Goal: Communication & Community: Participate in discussion

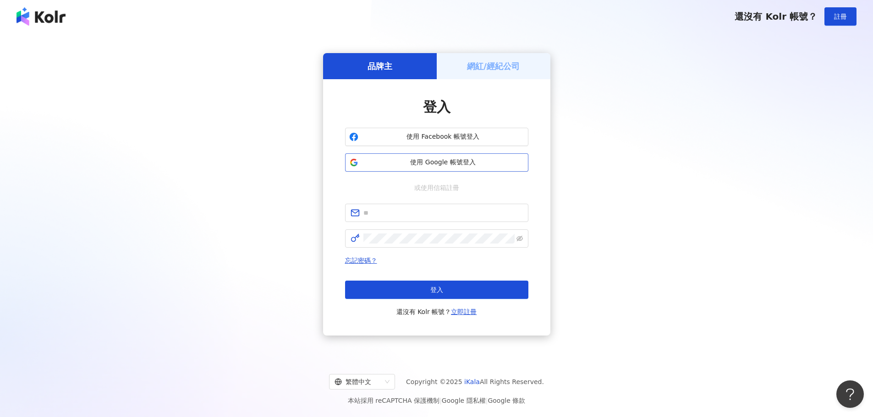
click at [449, 164] on span "使用 Google 帳號登入" at bounding box center [443, 162] width 162 height 9
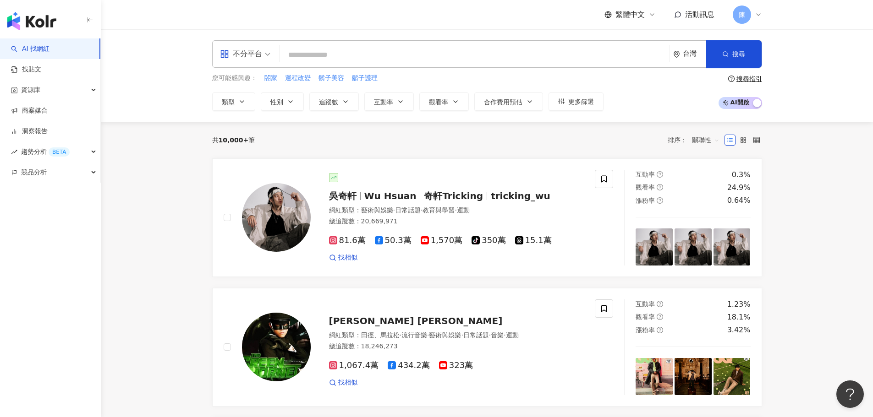
drag, startPoint x: 195, startPoint y: 140, endPoint x: 143, endPoint y: 151, distance: 52.5
click at [753, 21] on div "陳" at bounding box center [747, 14] width 29 height 18
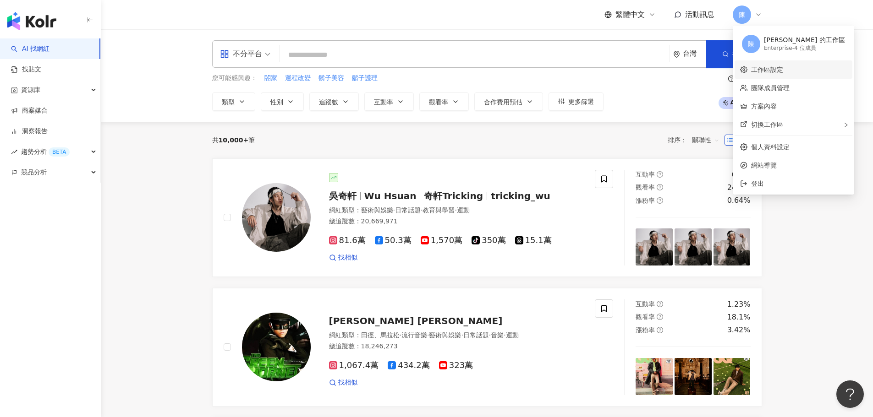
click at [776, 72] on link "工作區設定" at bounding box center [767, 69] width 32 height 7
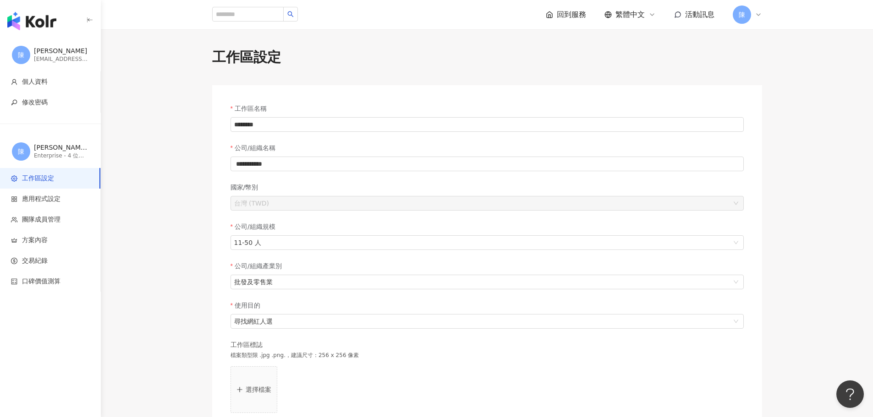
click at [749, 22] on div "陳" at bounding box center [747, 14] width 29 height 18
click at [755, 143] on link "個人資料設定" at bounding box center [770, 146] width 38 height 7
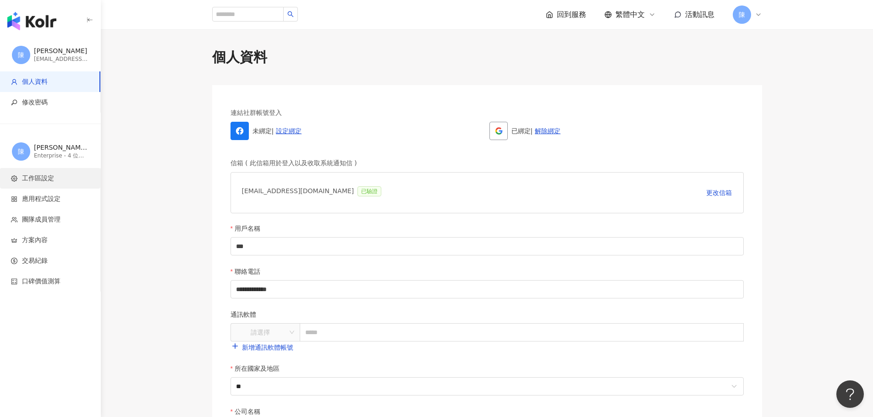
click at [77, 179] on span "工作區設定" at bounding box center [52, 178] width 82 height 9
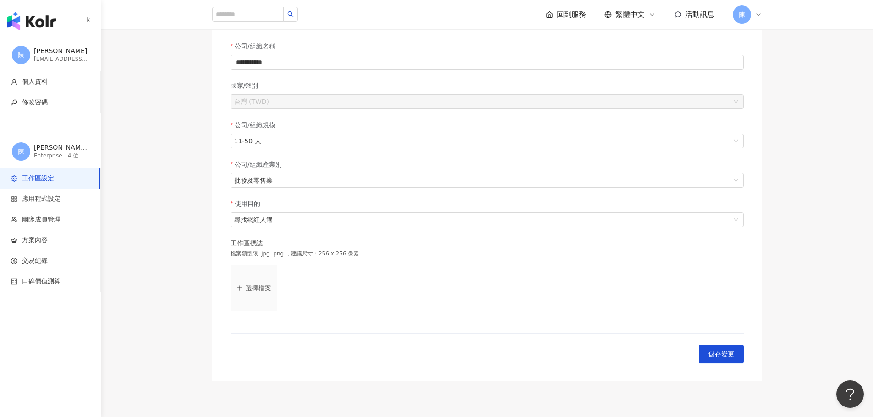
scroll to position [46, 0]
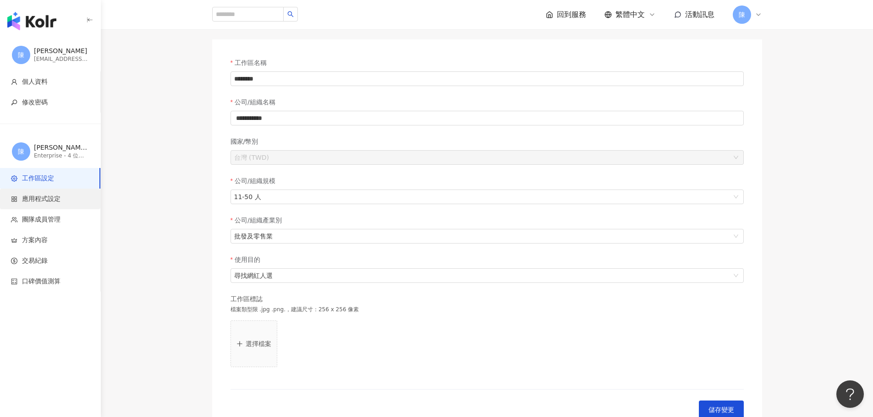
click at [72, 198] on span "應用程式設定" at bounding box center [52, 199] width 82 height 9
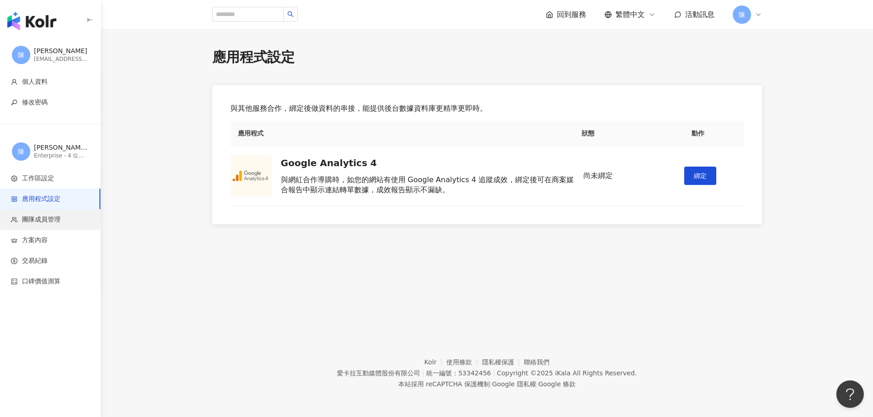
click at [55, 219] on span "團隊成員管理" at bounding box center [41, 219] width 38 height 9
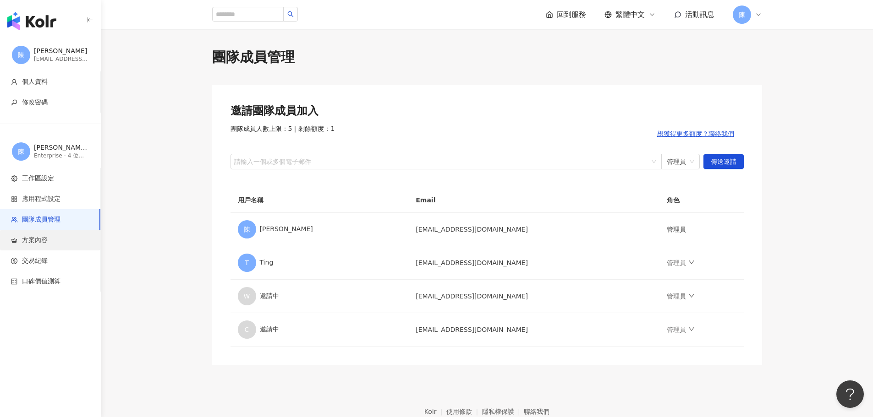
click at [53, 242] on span "方案內容" at bounding box center [52, 240] width 82 height 9
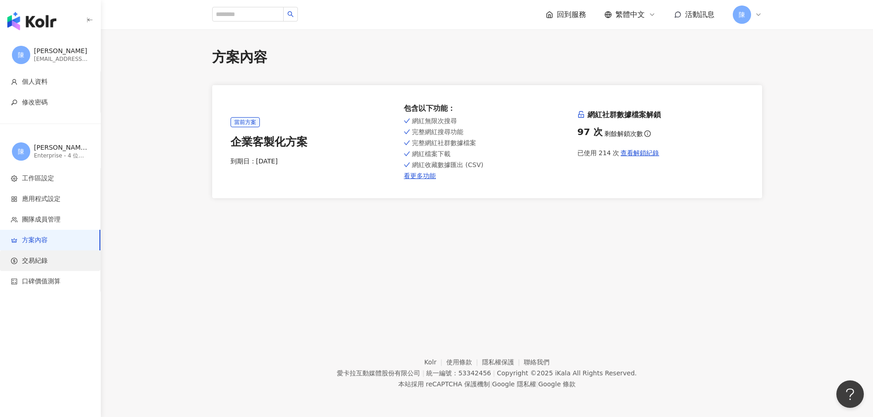
click at [53, 267] on li "交易紀錄" at bounding box center [50, 261] width 100 height 21
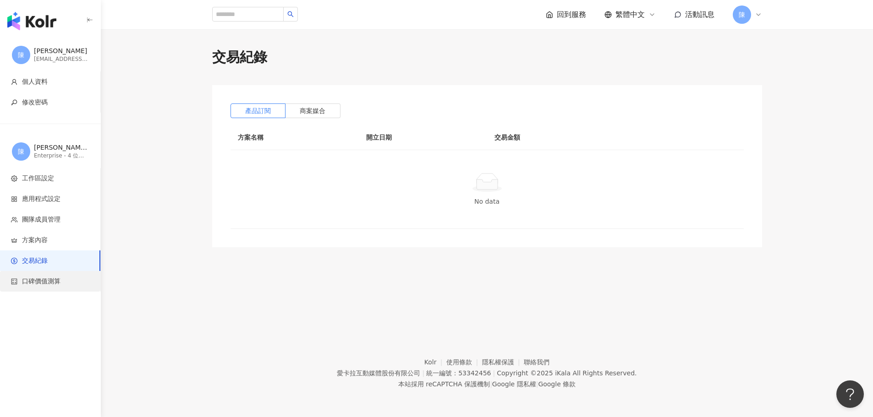
click at [53, 276] on li "口碑價值測算" at bounding box center [50, 281] width 100 height 21
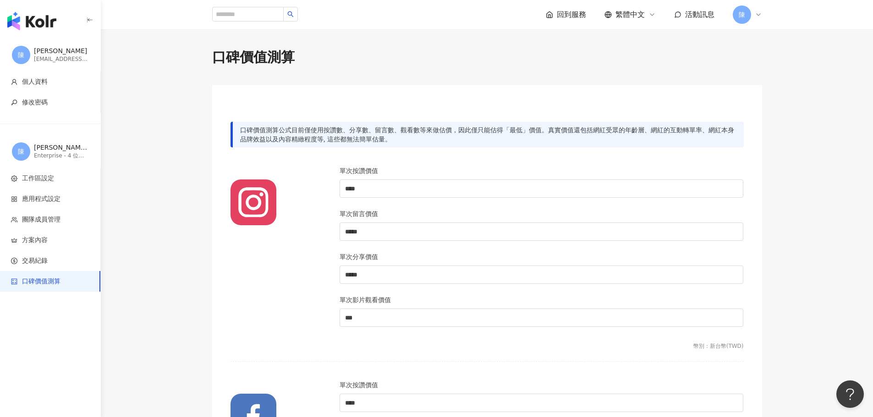
click at [757, 18] on icon at bounding box center [758, 14] width 7 height 7
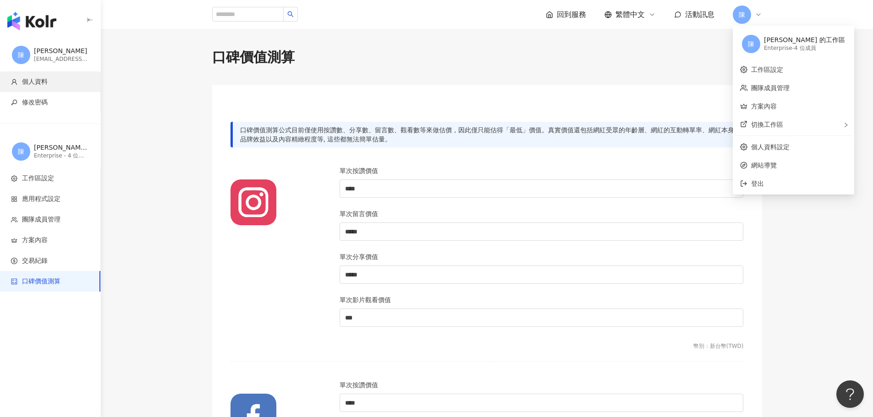
click at [49, 77] on span "個人資料" at bounding box center [52, 81] width 82 height 9
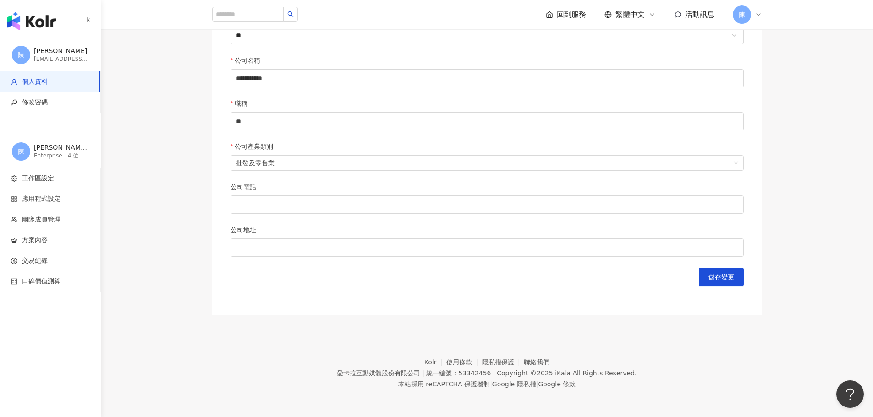
scroll to position [354, 0]
click at [67, 157] on div "Enterprise - 4 位成員" at bounding box center [61, 156] width 55 height 8
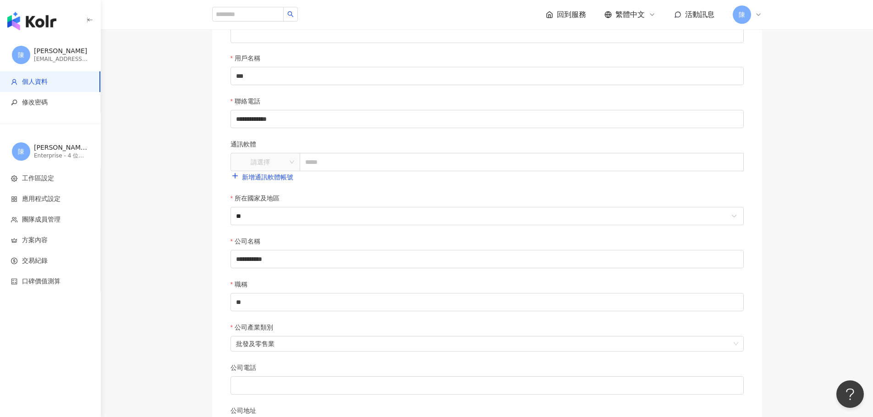
scroll to position [0, 0]
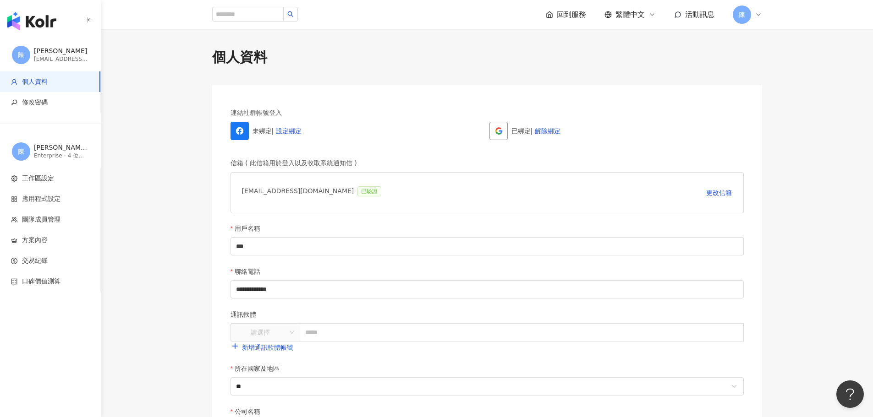
click at [33, 52] on div "[PERSON_NAME] [EMAIL_ADDRESS][DOMAIN_NAME]" at bounding box center [50, 54] width 101 height 33
click at [34, 26] on img "button" at bounding box center [31, 21] width 49 height 18
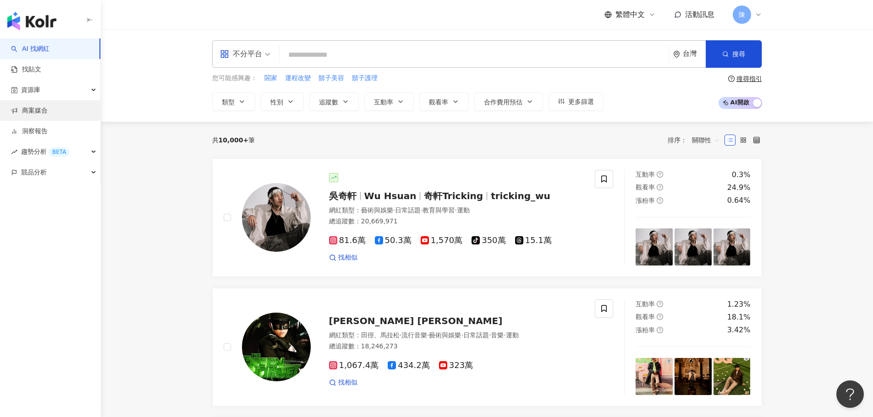
click at [45, 111] on link "商案媒合" at bounding box center [29, 110] width 37 height 9
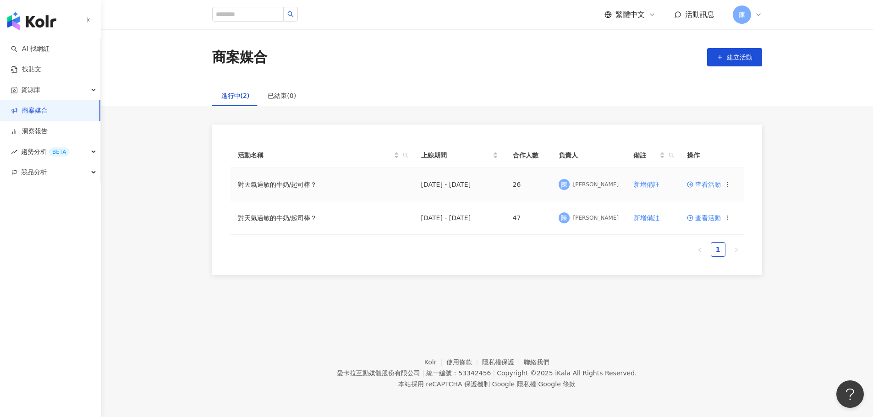
click at [701, 180] on td "查看活動" at bounding box center [712, 184] width 64 height 33
click at [705, 186] on span "查看活動" at bounding box center [704, 184] width 34 height 6
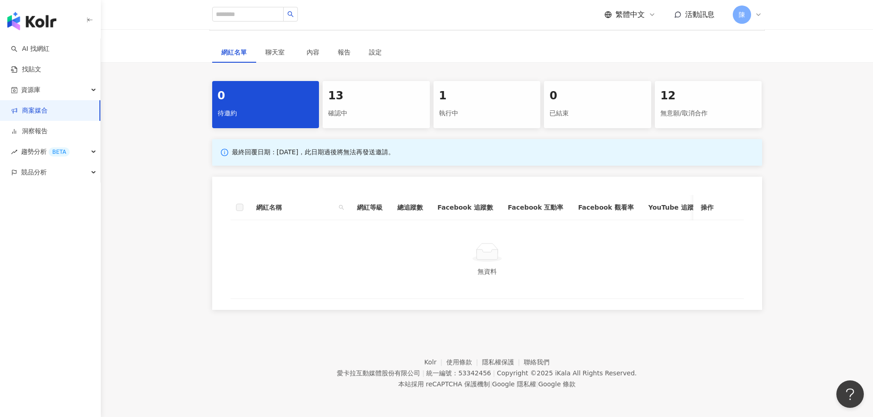
scroll to position [104, 0]
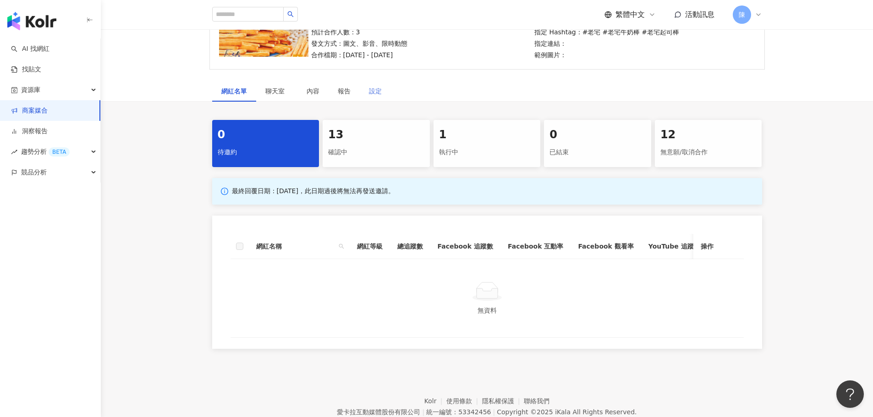
click at [388, 82] on div "設定" at bounding box center [375, 91] width 31 height 21
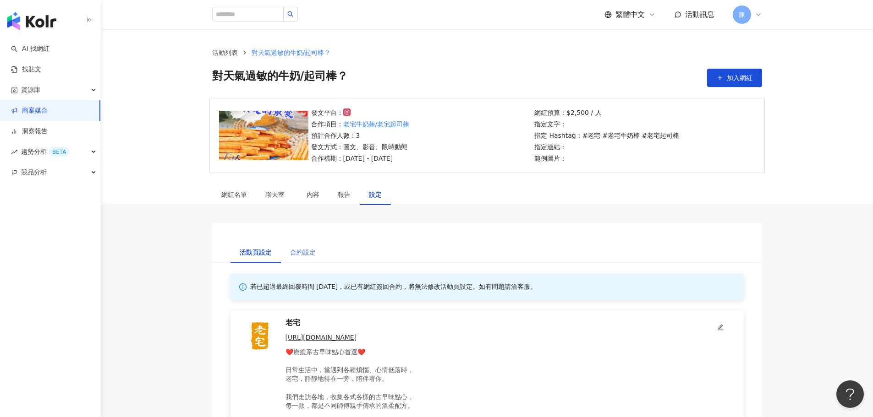
click at [285, 258] on div "合約設定" at bounding box center [303, 252] width 44 height 21
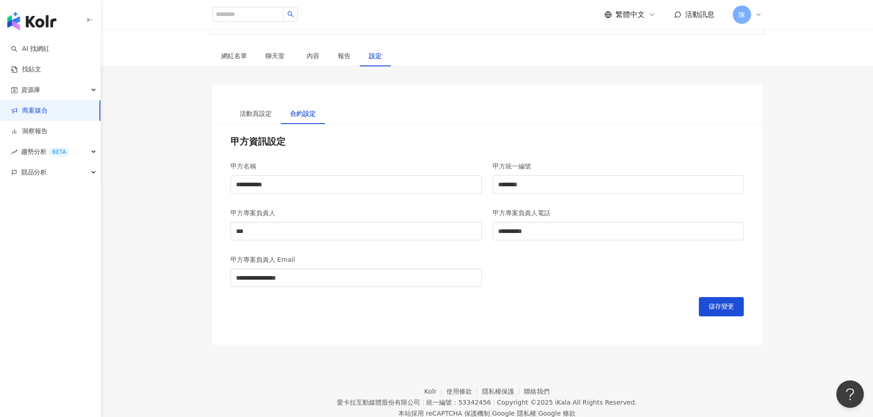
scroll to position [168, 0]
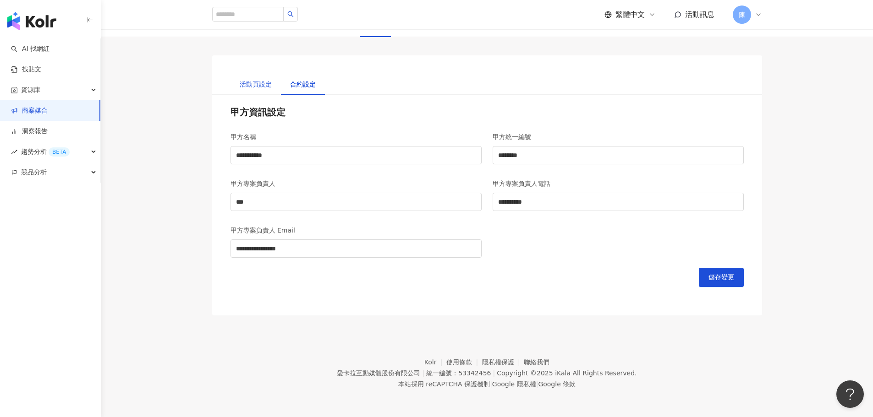
click at [251, 87] on div "活動頁設定" at bounding box center [256, 84] width 32 height 10
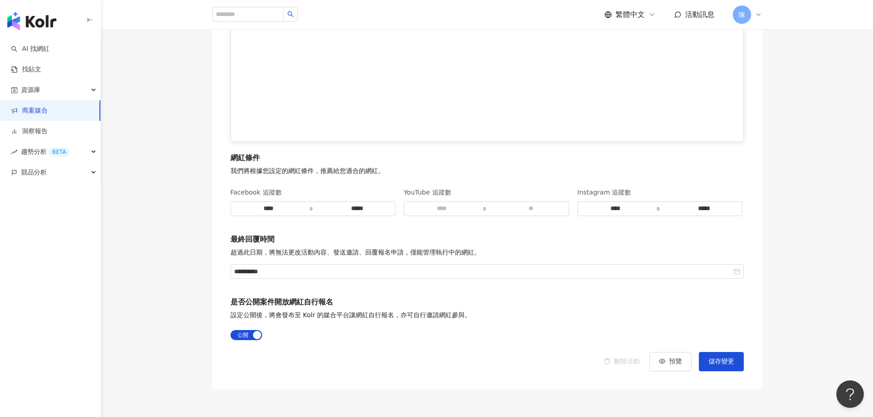
scroll to position [1314, 0]
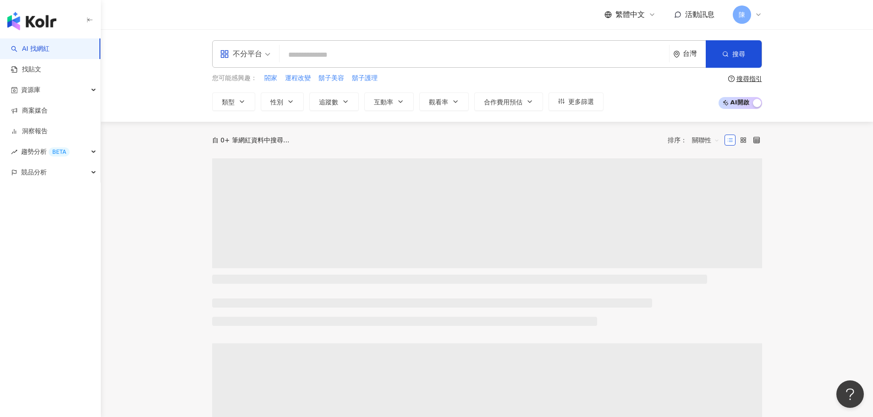
click at [683, 15] on div "活動訊息" at bounding box center [694, 15] width 40 height 10
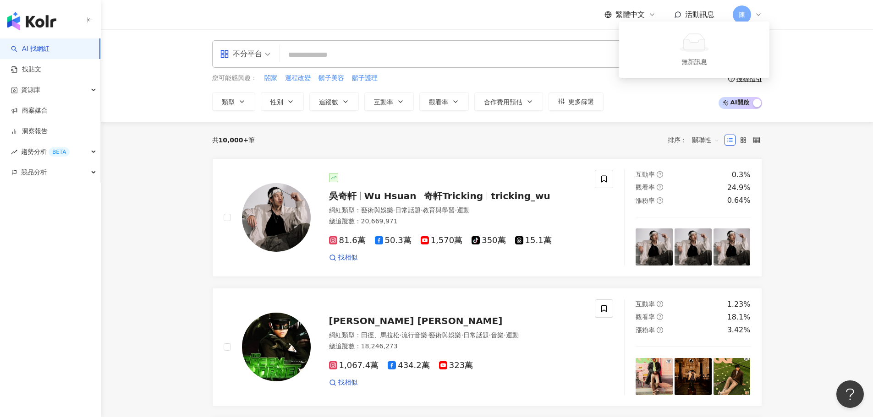
click at [687, 17] on span "活動訊息" at bounding box center [699, 14] width 29 height 9
click at [702, 13] on span "活動訊息" at bounding box center [699, 14] width 29 height 9
click at [607, 132] on div "共 10,000+ 筆 排序： 關聯性" at bounding box center [487, 140] width 550 height 37
click at [48, 112] on link "商案媒合" at bounding box center [29, 110] width 37 height 9
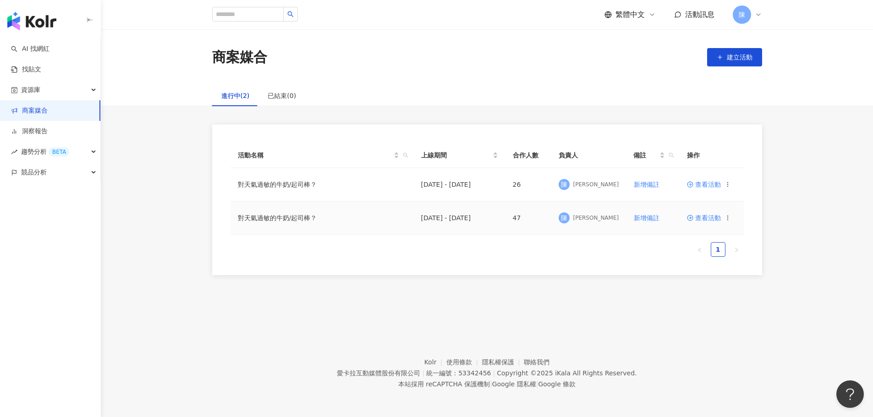
click at [706, 217] on span "查看活動" at bounding box center [704, 218] width 34 height 6
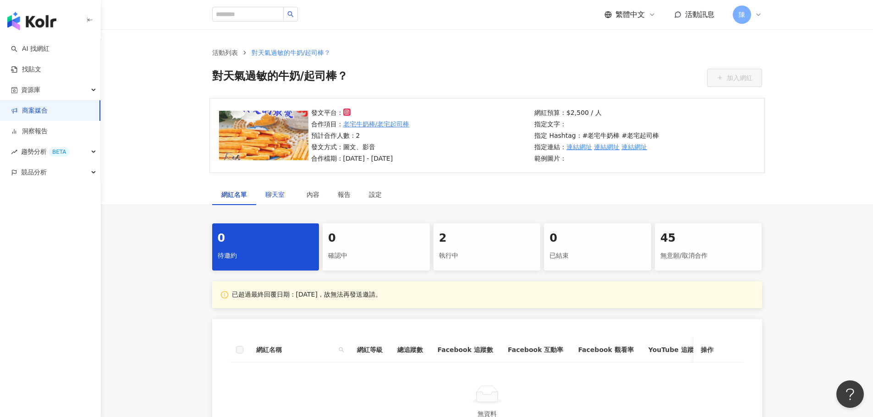
click at [272, 197] on span "聊天室" at bounding box center [276, 195] width 23 height 6
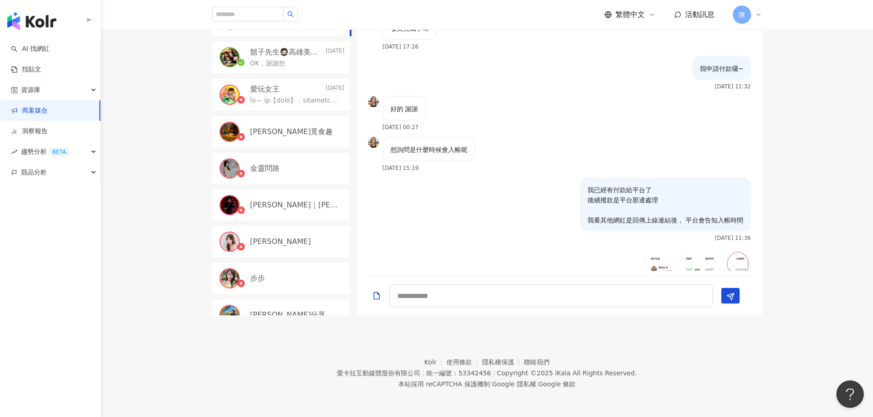
scroll to position [2126, 0]
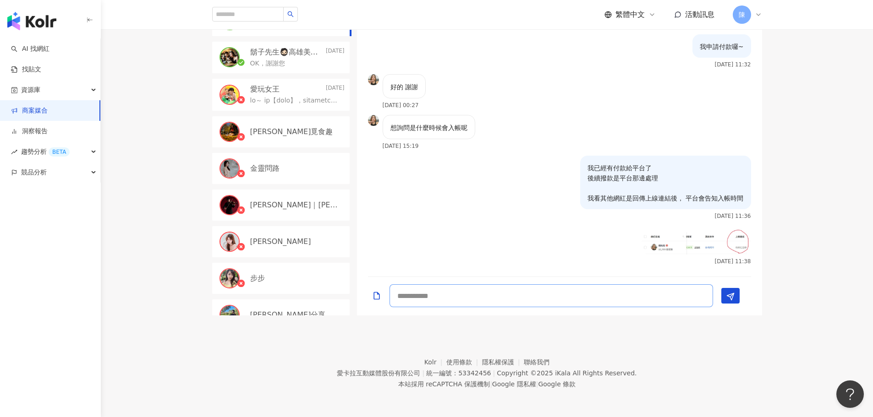
click at [579, 302] on textarea at bounding box center [550, 296] width 323 height 23
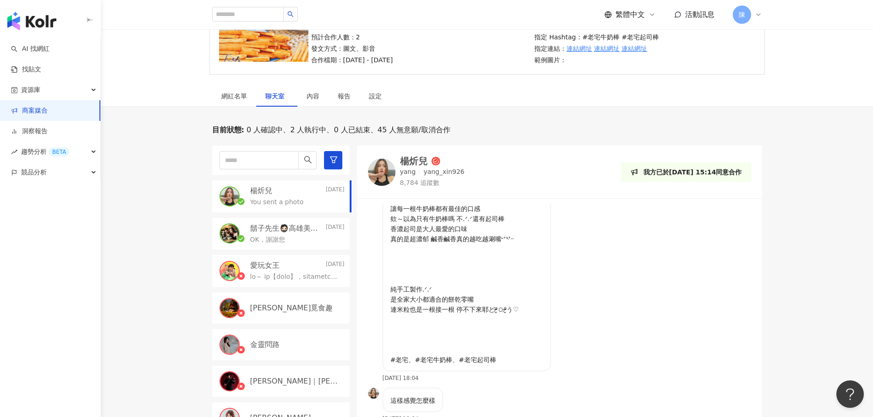
scroll to position [0, 0]
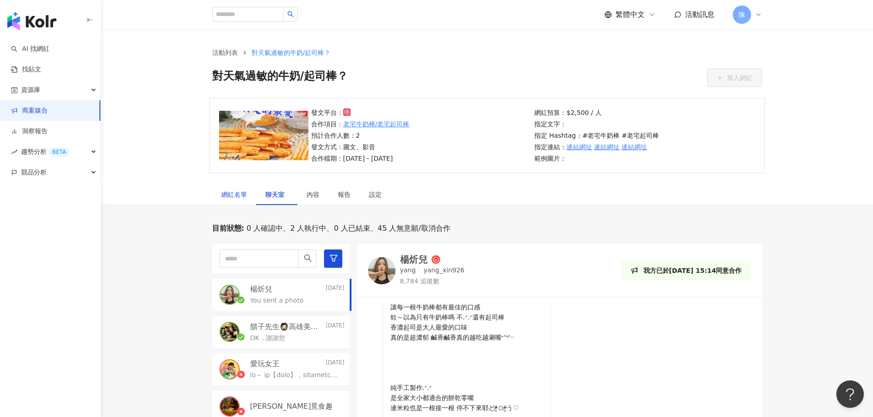
click at [241, 197] on div "網紅名單" at bounding box center [234, 195] width 26 height 10
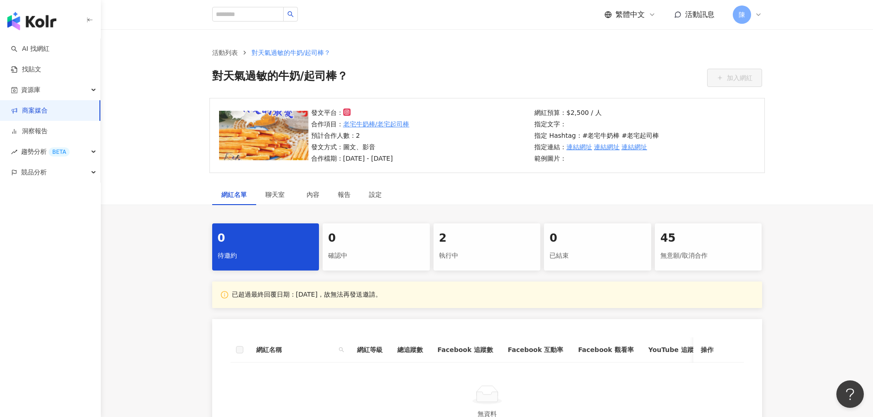
click at [469, 252] on div "執行中" at bounding box center [487, 256] width 96 height 16
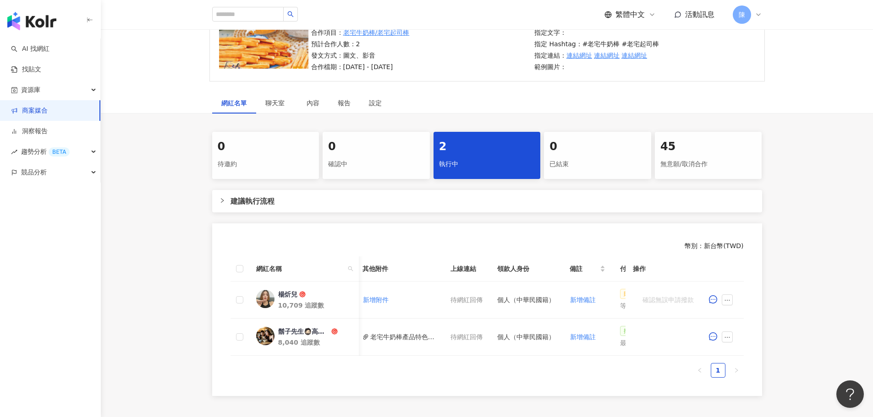
scroll to position [0, 473]
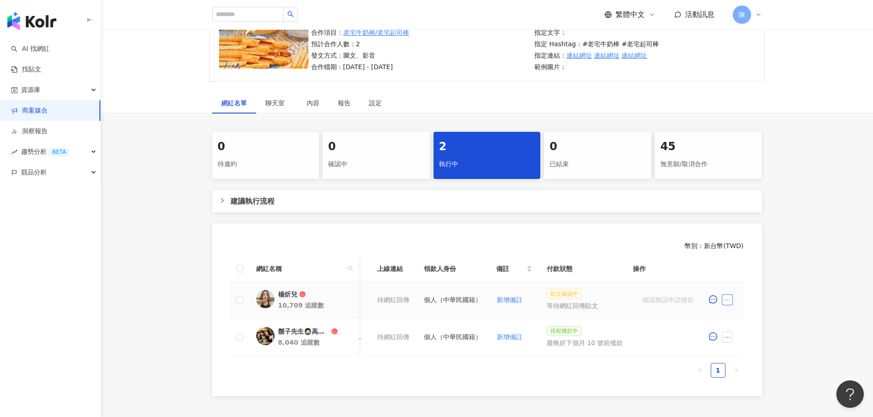
click at [724, 299] on icon "ellipsis" at bounding box center [727, 300] width 6 height 6
click at [784, 307] on div "0 待邀約 0 確認中 2 執行中 0 已結束 45 無意願/取消合作 建議執行流程 幣別 ： 新台幣 ( TWD ) 網紅名稱 合作總酬勞 (含稅) 合作項…" at bounding box center [487, 264] width 772 height 264
click at [276, 104] on span "聊天室" at bounding box center [276, 103] width 23 height 6
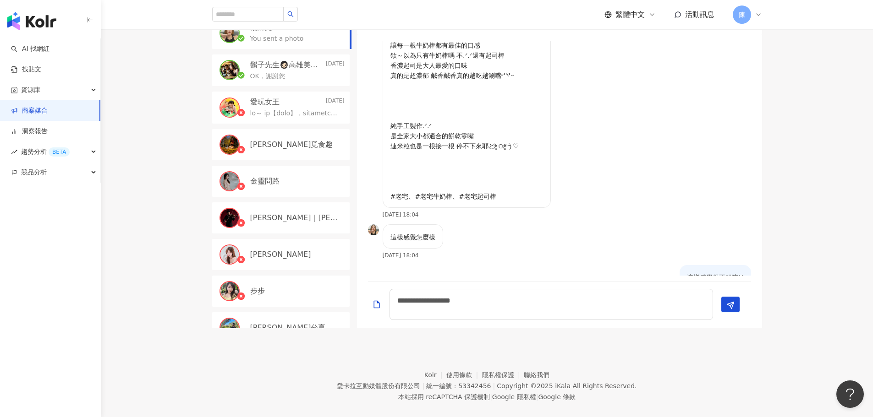
scroll to position [275, 0]
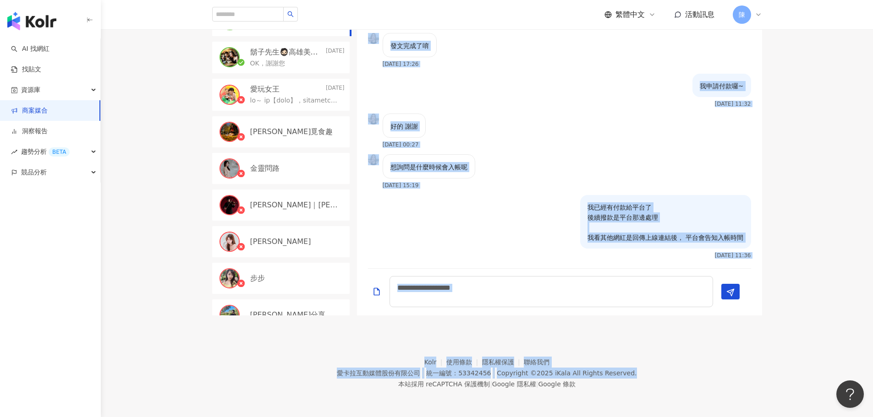
drag, startPoint x: 761, startPoint y: 210, endPoint x: 648, endPoint y: 333, distance: 166.7
click at [737, 349] on div "繁體中文 活動訊息 陳 活動列表 對天氣過敏的牛奶/起司棒？ 對天氣過敏的牛奶/起司棒？ 加入網紅 發文平台： 合作項目： 老宅牛奶棒/老宅起司棒 預計合作人…" at bounding box center [436, 71] width 873 height 692
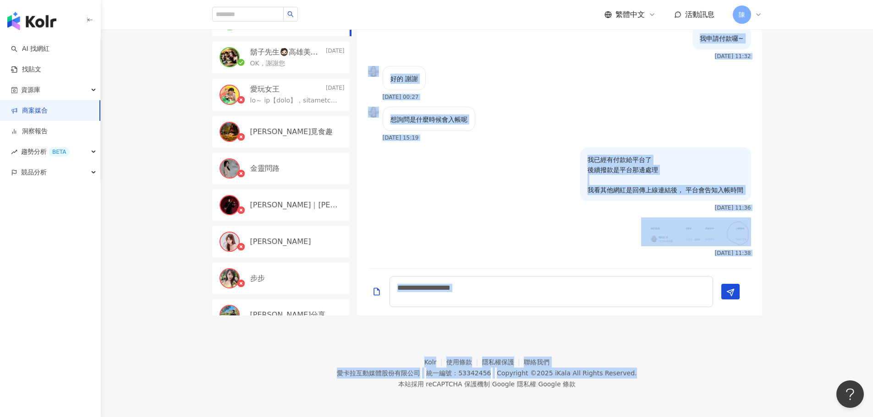
click at [588, 291] on textarea "**********" at bounding box center [550, 291] width 323 height 31
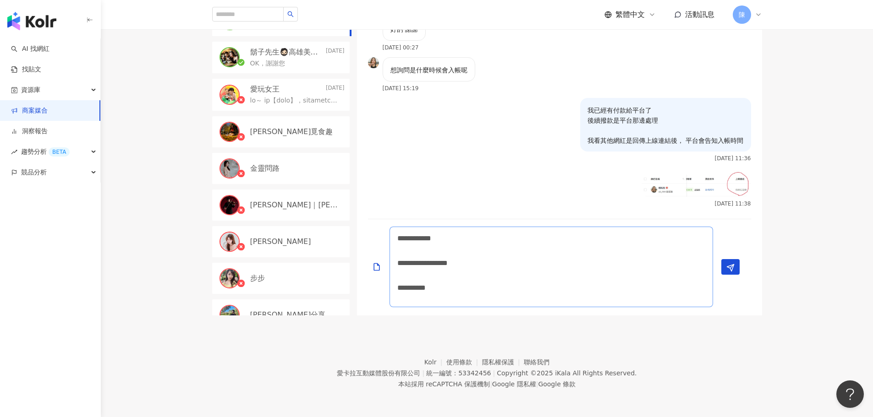
scroll to position [2184, 0]
type textarea "**********"
